Goal: Understand process/instructions: Learn how to perform a task or action

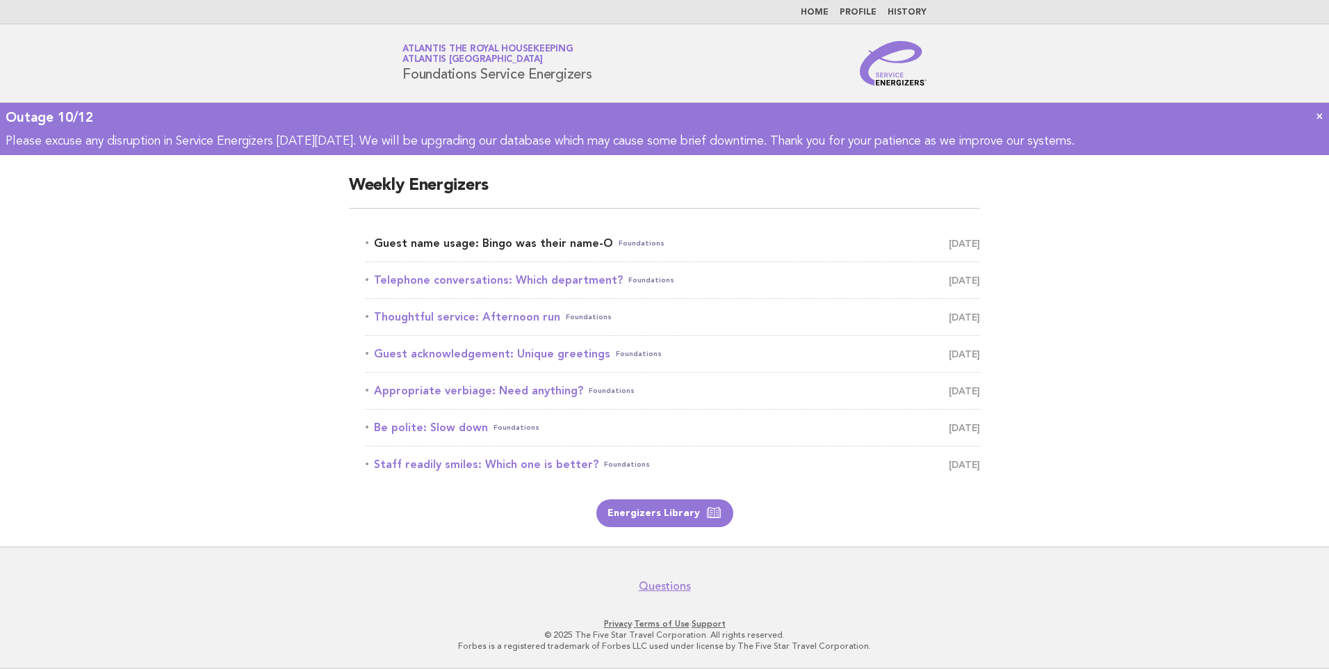
click at [514, 240] on link "Guest name usage: Bingo was their name-O Foundations [DATE]" at bounding box center [673, 243] width 615 height 19
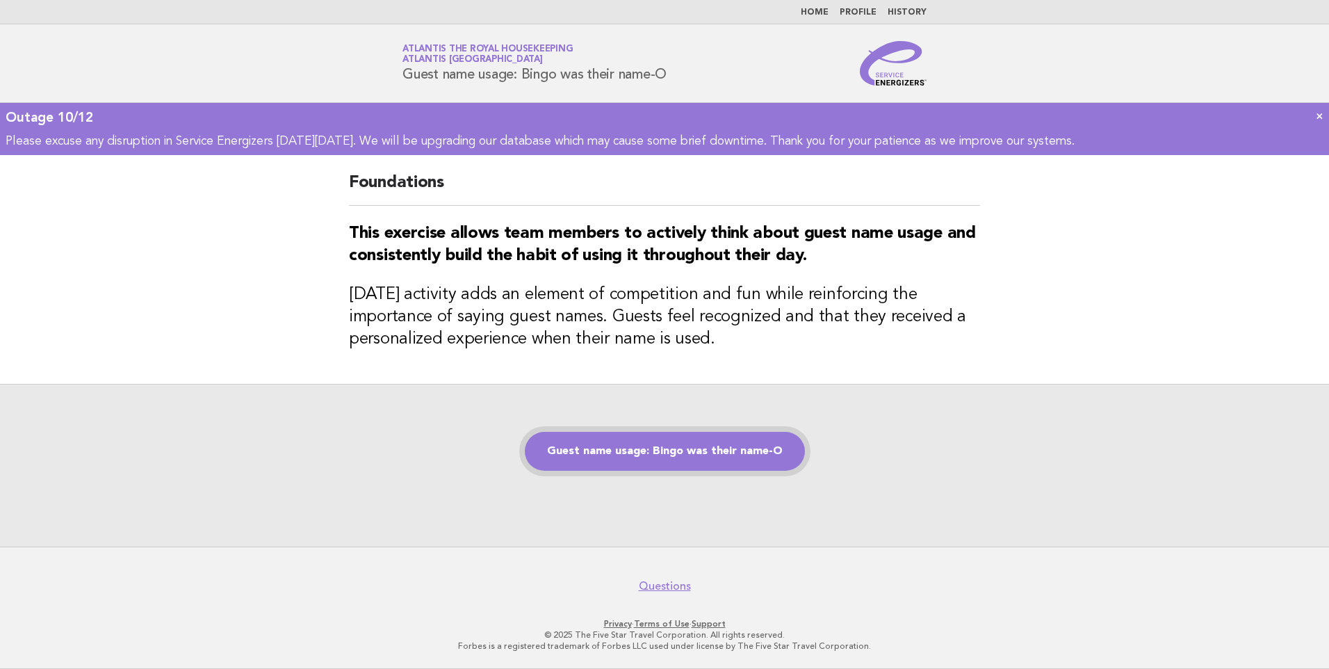
click at [657, 450] on link "Guest name usage: Bingo was their name-O" at bounding box center [665, 451] width 280 height 39
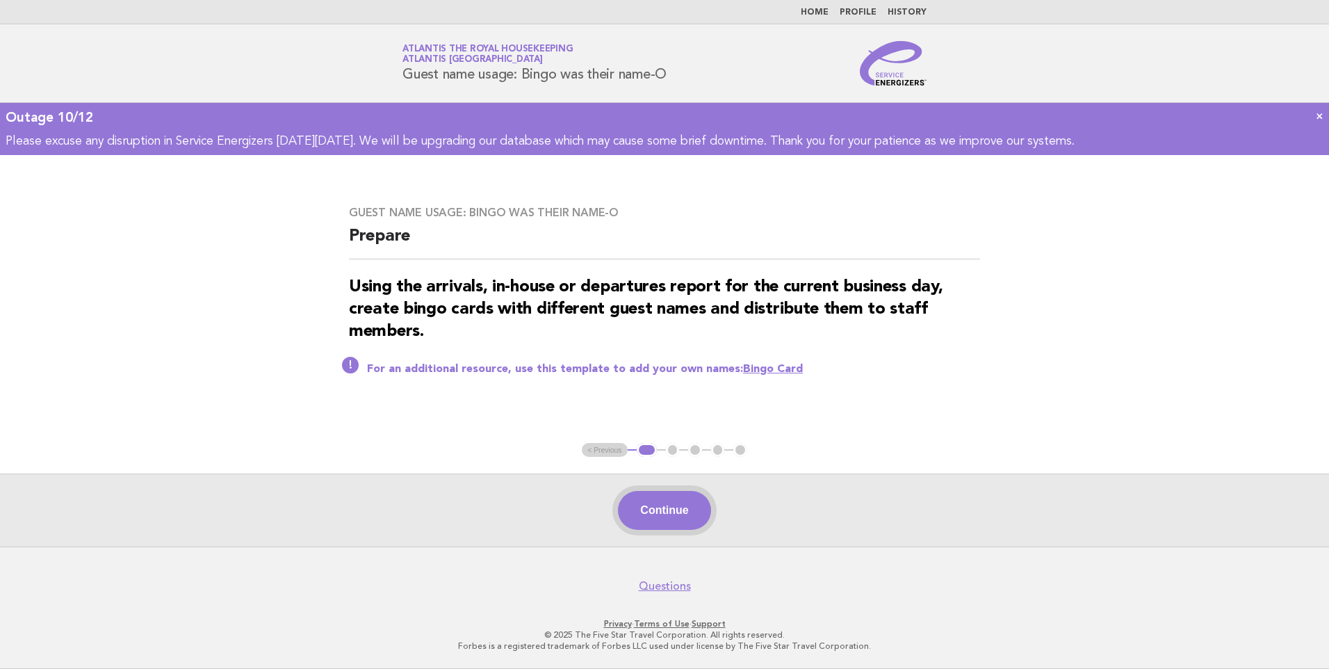
click at [668, 501] on button "Continue" at bounding box center [664, 510] width 92 height 39
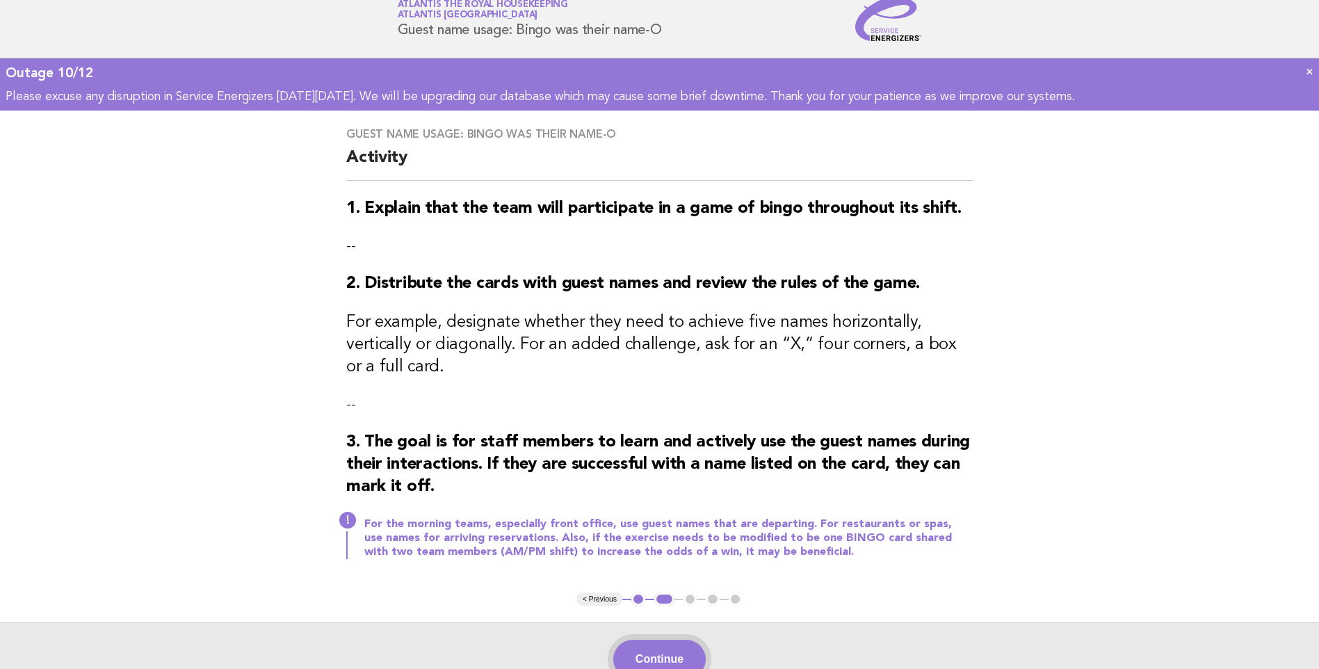
scroll to position [70, 0]
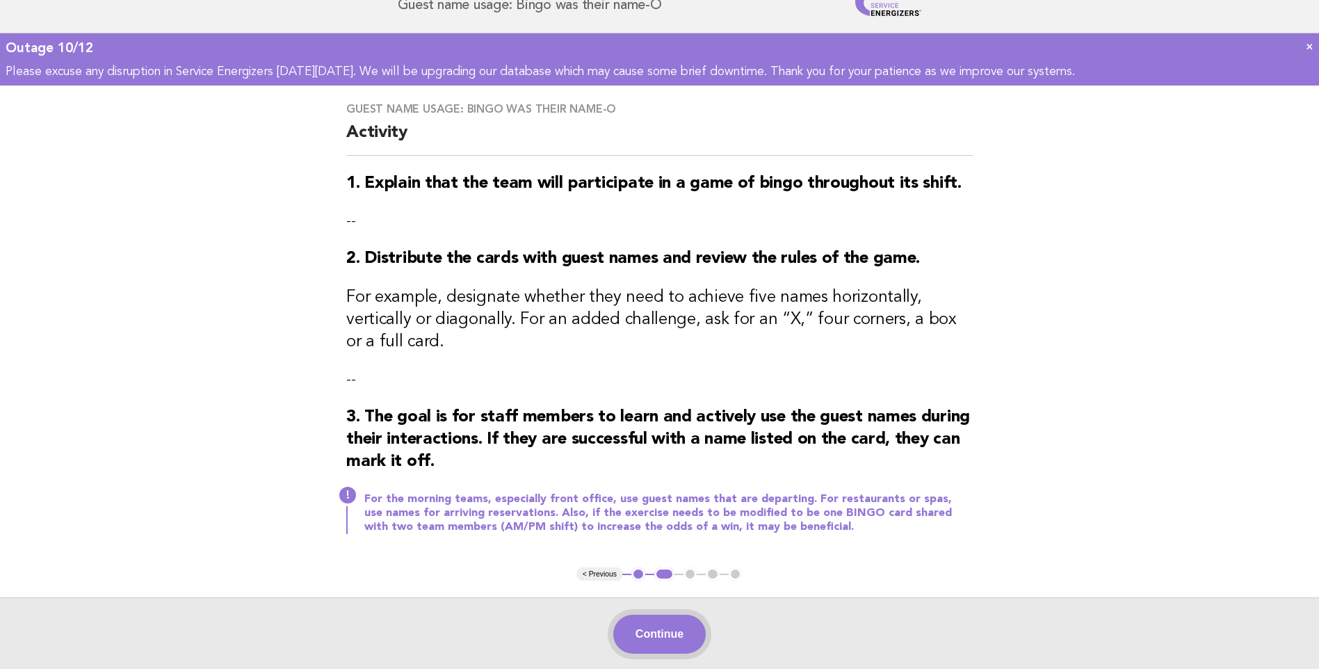
click at [661, 615] on button "Continue" at bounding box center [659, 634] width 92 height 39
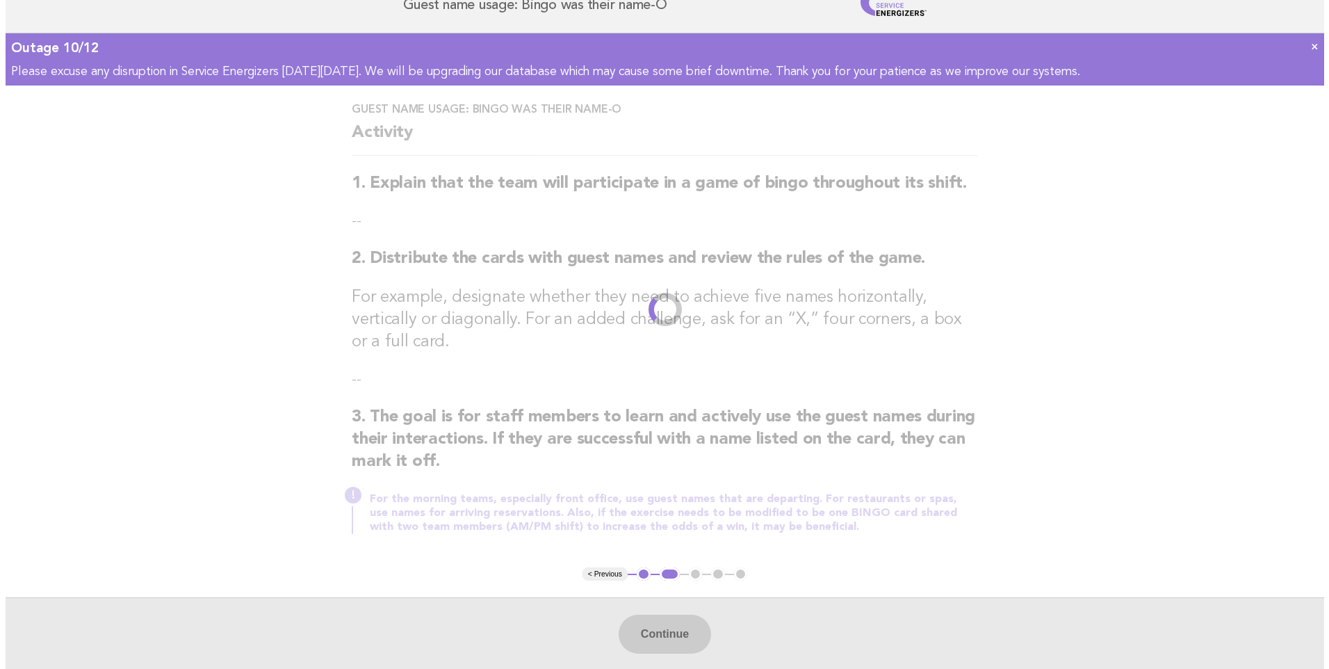
scroll to position [0, 0]
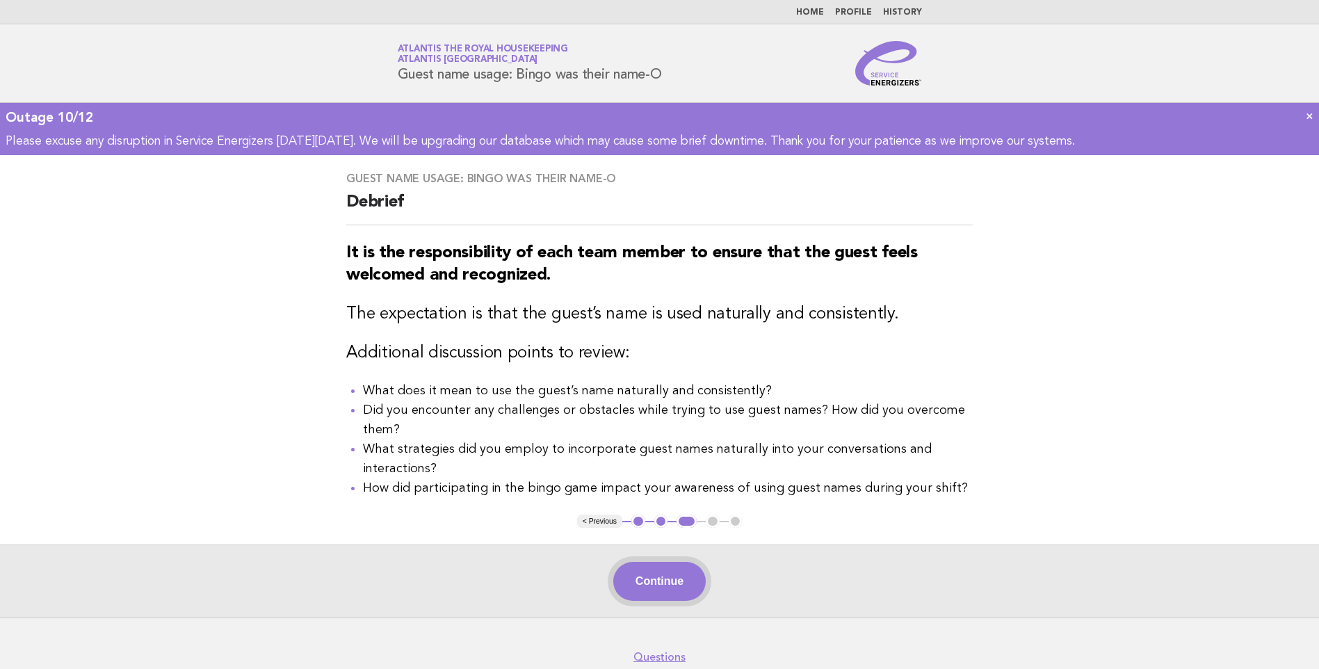
click at [646, 592] on button "Continue" at bounding box center [659, 581] width 92 height 39
